Goal: Task Accomplishment & Management: Use online tool/utility

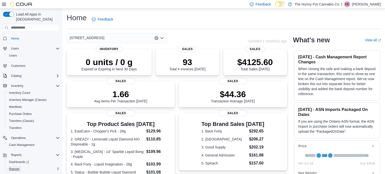
click at [17, 166] on span "Reports" at bounding box center [14, 169] width 11 height 6
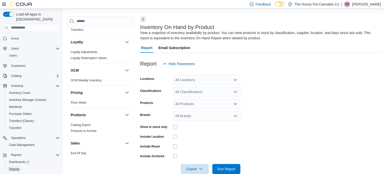
scroll to position [277, 0]
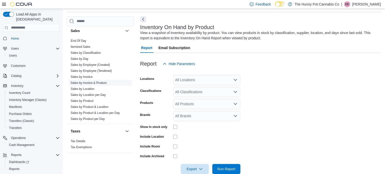
click at [98, 81] on link "Sales by Invoice & Product" at bounding box center [89, 83] width 36 height 4
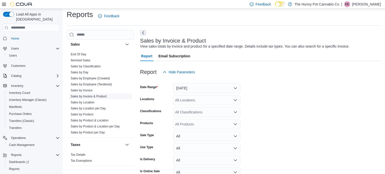
scroll to position [12, 0]
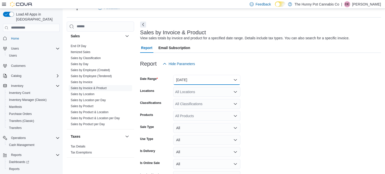
click at [200, 84] on button "Yesterday" at bounding box center [206, 80] width 67 height 10
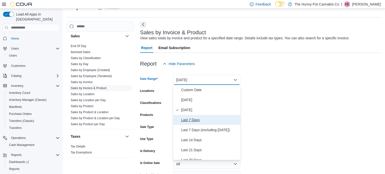
click at [192, 119] on span "Last 7 Days" at bounding box center [209, 120] width 57 height 6
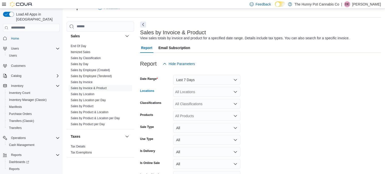
click at [204, 91] on div "All Locations" at bounding box center [206, 92] width 67 height 10
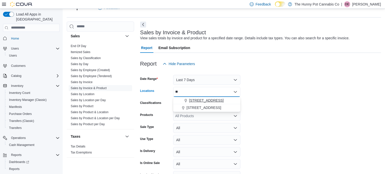
type input "**"
click at [207, 98] on span "7481 Oakwood Drive" at bounding box center [206, 100] width 35 height 5
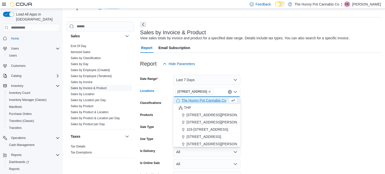
click at [272, 107] on form "Date Range Last 7 Days Locations 7481 Oakwood Drive Combo box. Selected. 7481 O…" at bounding box center [260, 132] width 241 height 126
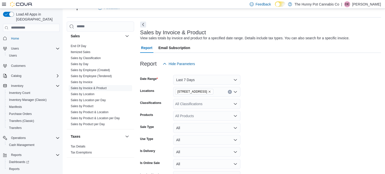
scroll to position [42, 0]
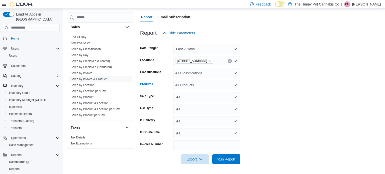
click at [188, 85] on div "All Products" at bounding box center [206, 85] width 67 height 10
type input "*"
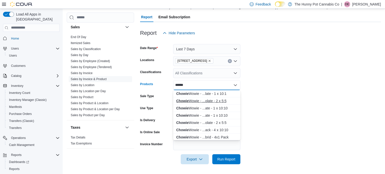
type input "******"
click at [213, 101] on div "Chowie Wowie - ...olate - 2 x 5:5" at bounding box center [206, 100] width 61 height 5
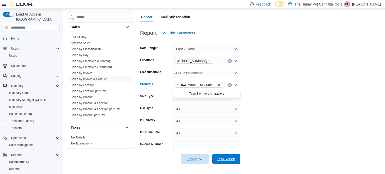
click at [228, 158] on span "Run Report" at bounding box center [226, 159] width 18 height 5
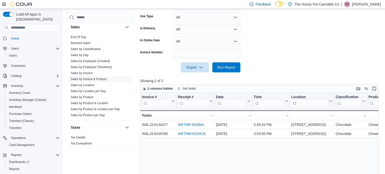
scroll to position [135, 0]
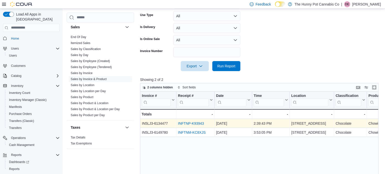
click at [186, 124] on link "INFTNP-K93943" at bounding box center [191, 123] width 26 height 4
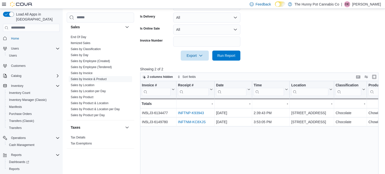
scroll to position [188, 0]
